Goal: Use online tool/utility: Utilize a website feature to perform a specific function

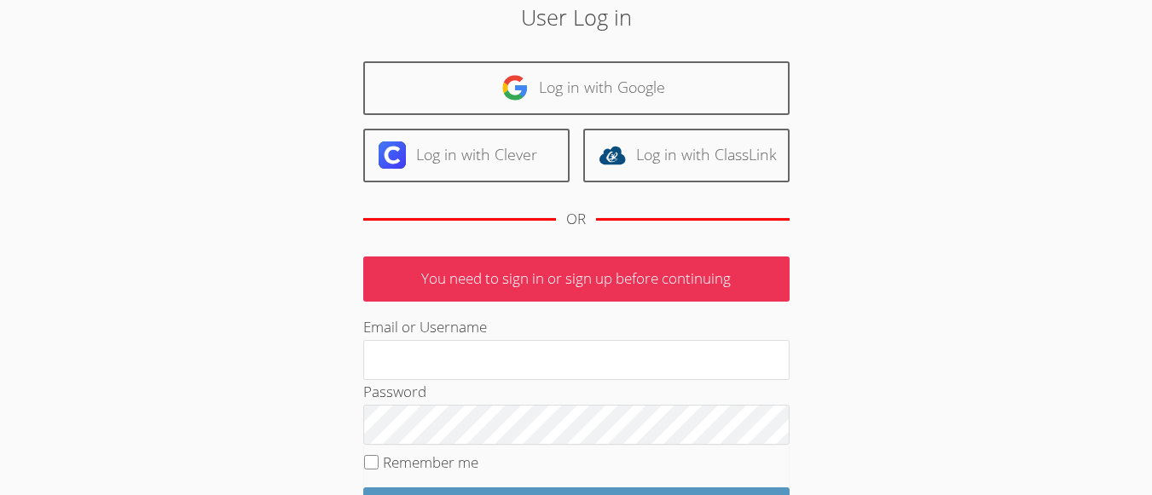
scroll to position [71, 0]
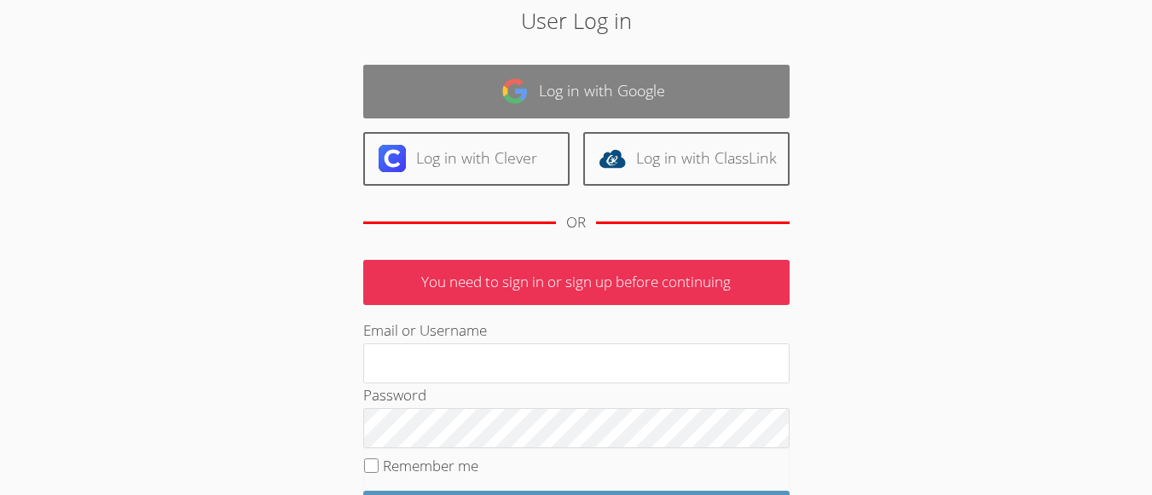
click at [631, 98] on link "Log in with Google" at bounding box center [576, 92] width 426 height 54
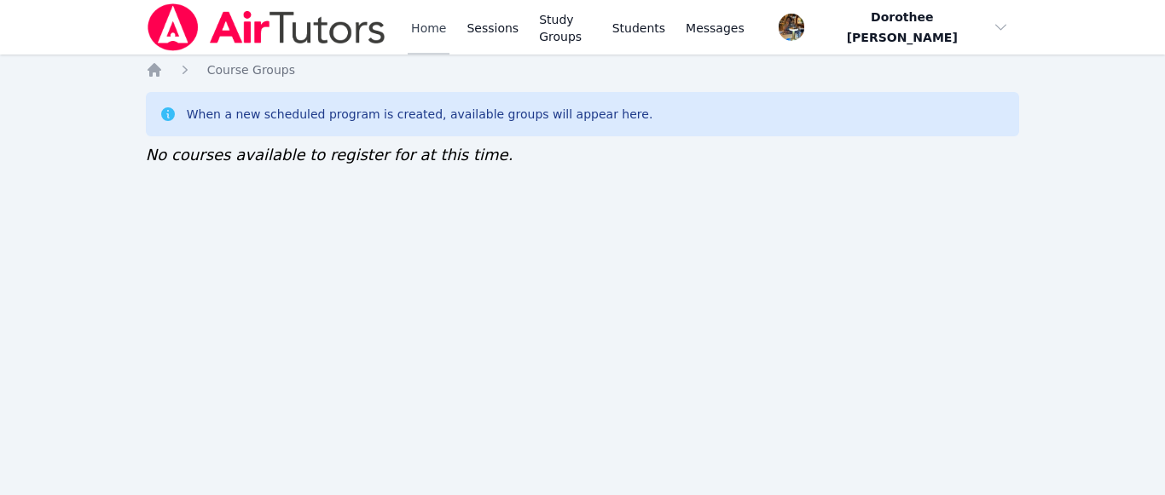
click at [430, 26] on link "Home" at bounding box center [429, 27] width 42 height 55
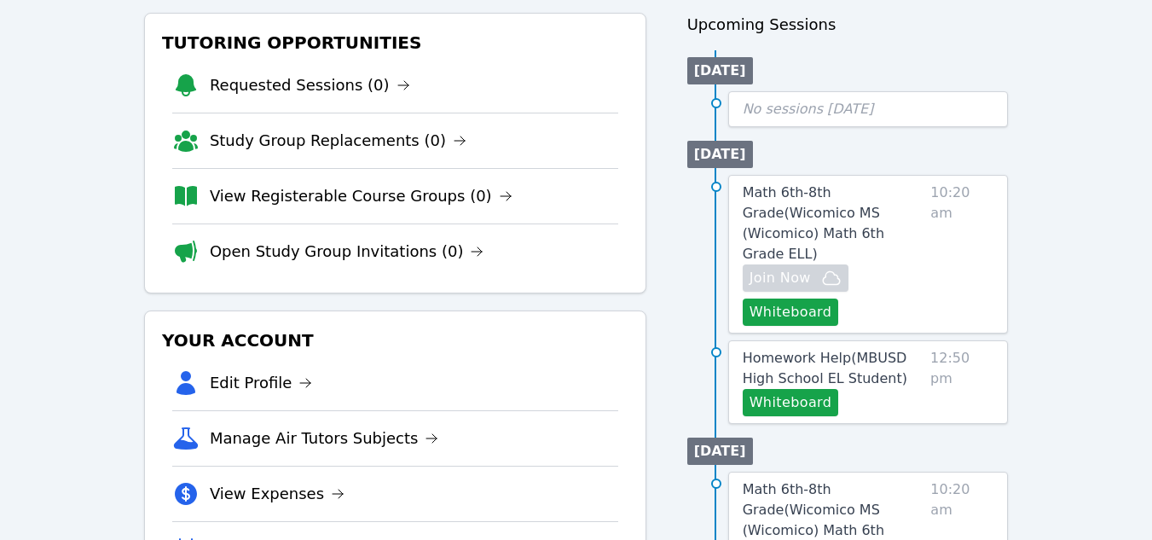
scroll to position [191, 0]
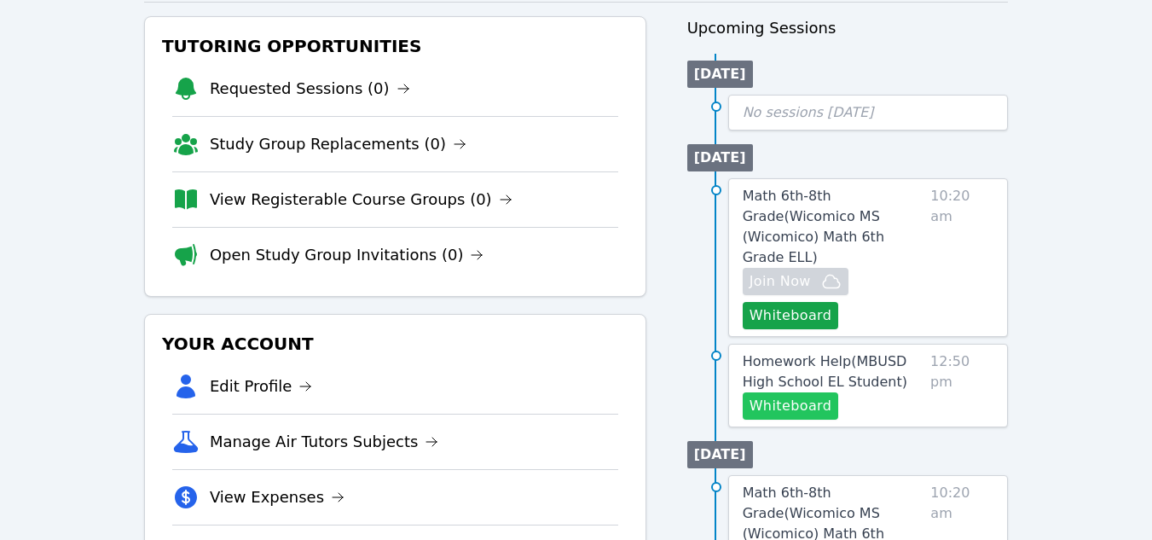
click at [776, 392] on button "Whiteboard" at bounding box center [791, 405] width 96 height 27
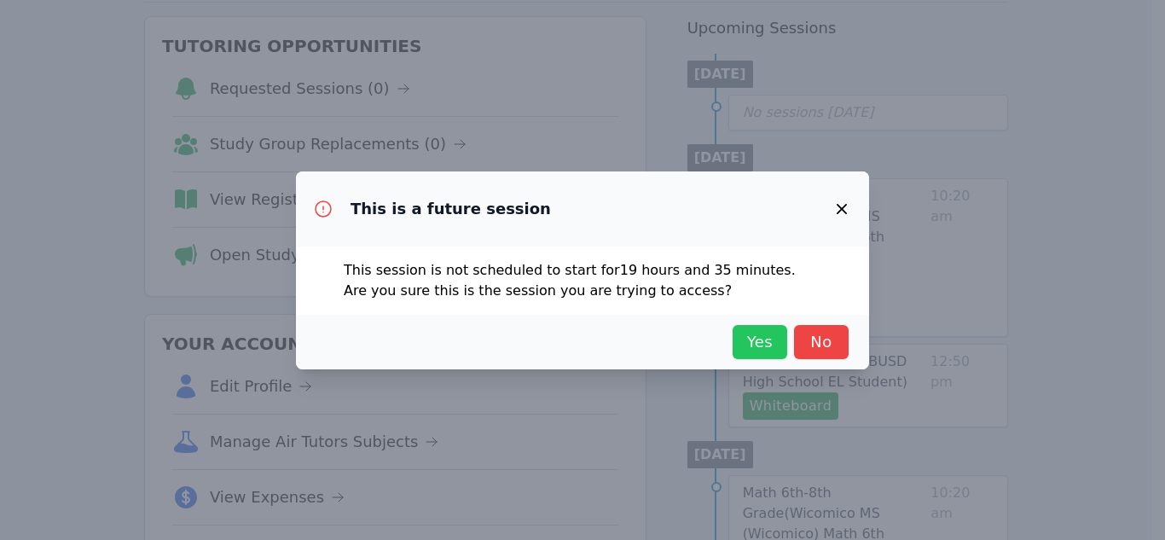
click at [750, 346] on span "Yes" at bounding box center [760, 342] width 38 height 24
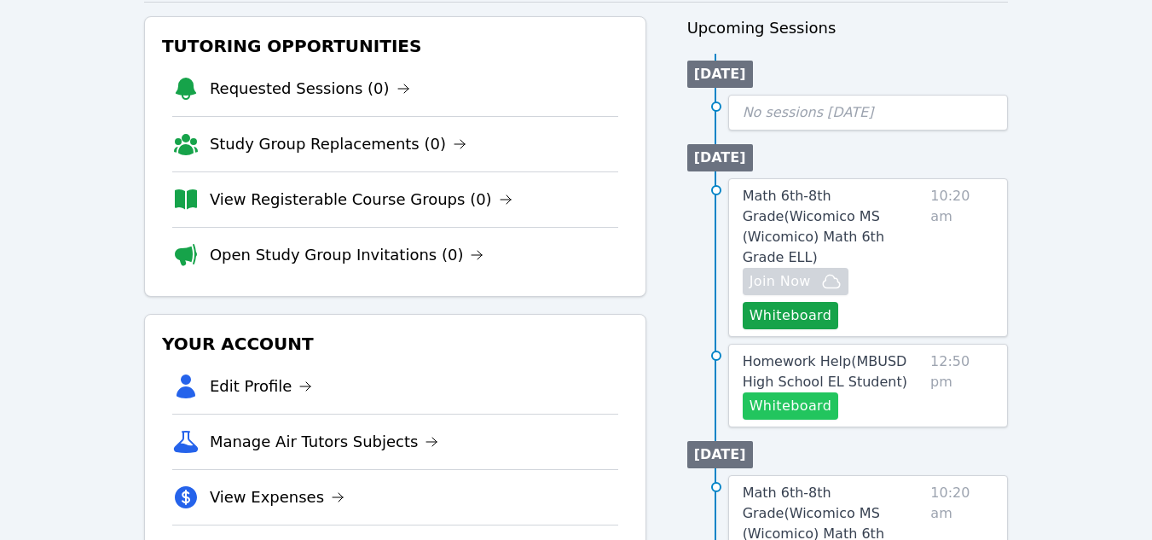
click at [799, 392] on button "Whiteboard" at bounding box center [791, 405] width 96 height 27
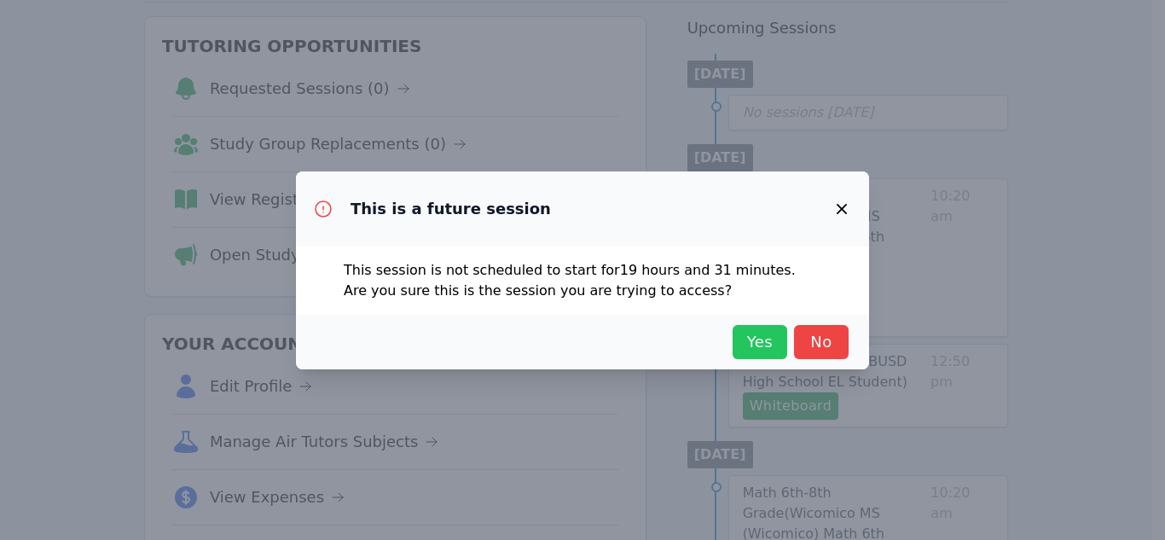
click at [759, 333] on span "Yes" at bounding box center [760, 342] width 38 height 24
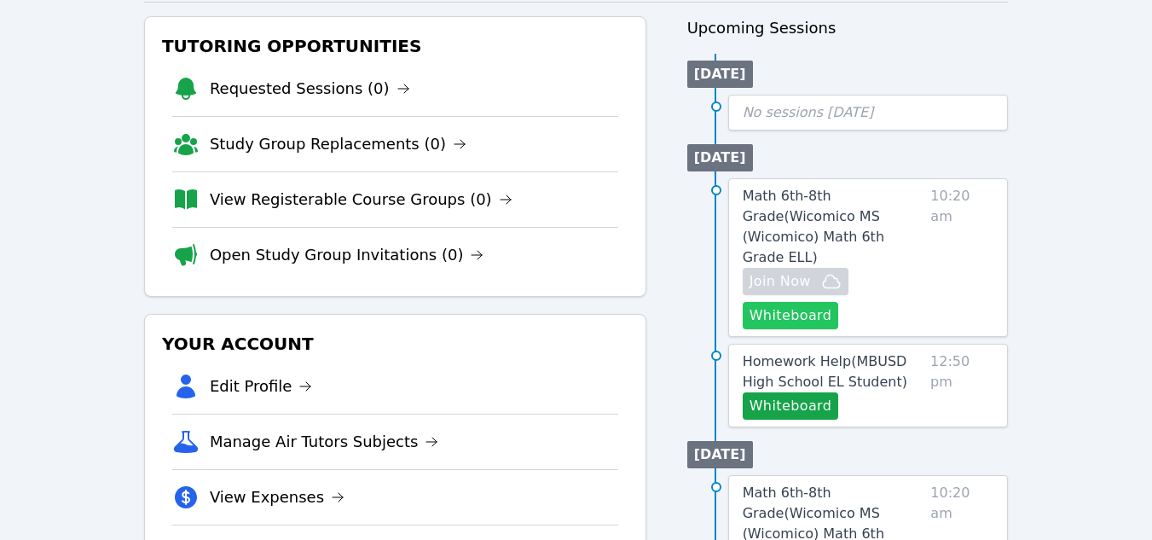
click at [771, 302] on button "Whiteboard" at bounding box center [791, 315] width 96 height 27
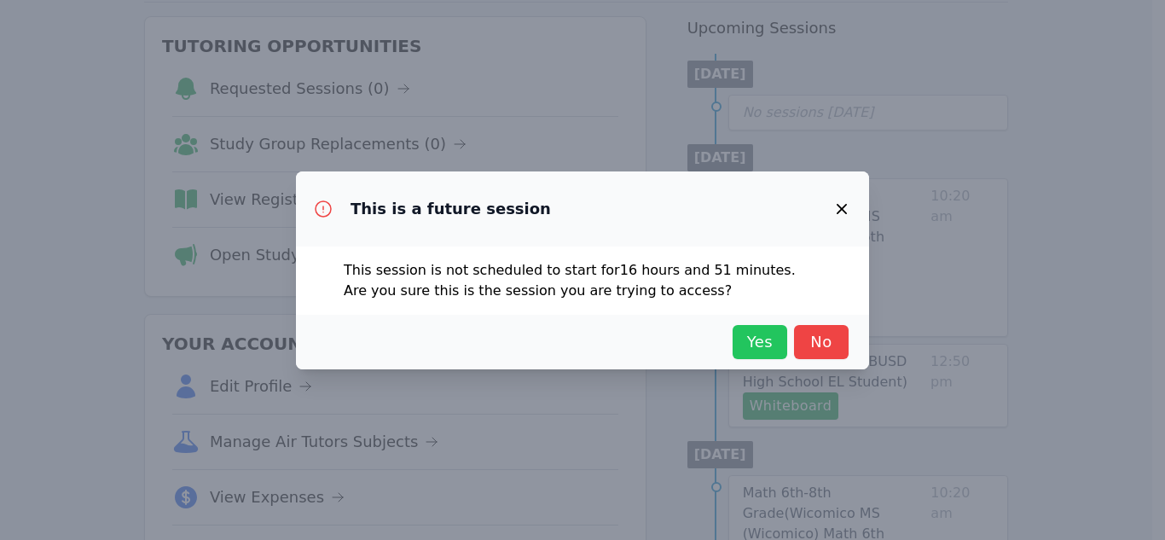
click at [750, 333] on span "Yes" at bounding box center [760, 342] width 38 height 24
